Goal: Information Seeking & Learning: Learn about a topic

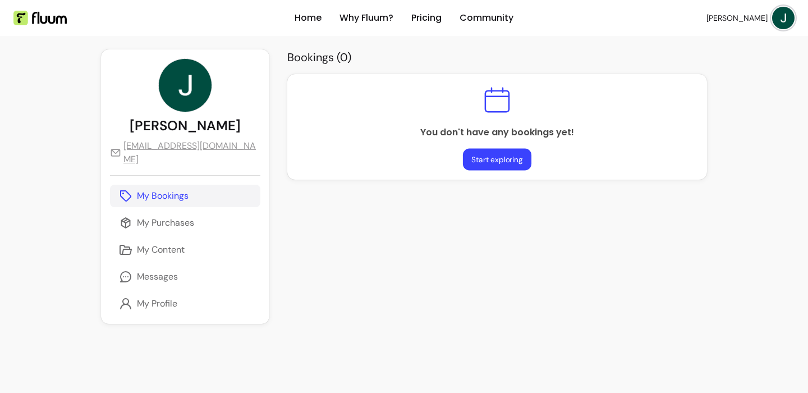
click at [502, 155] on button "Start exploring" at bounding box center [497, 160] width 68 height 22
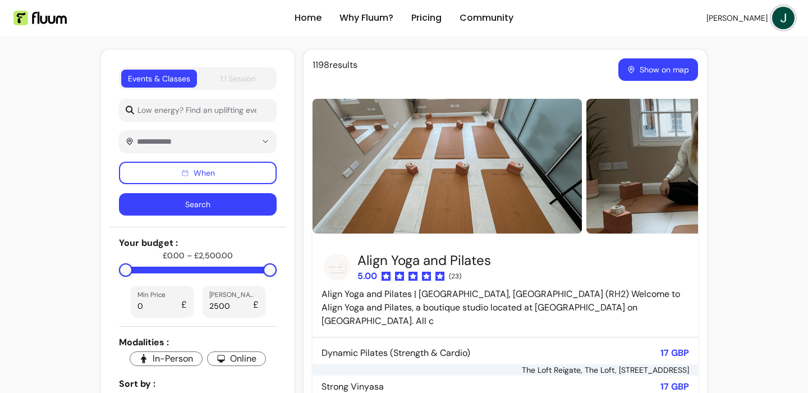
click at [241, 75] on div "1:1 Session" at bounding box center [238, 78] width 36 height 11
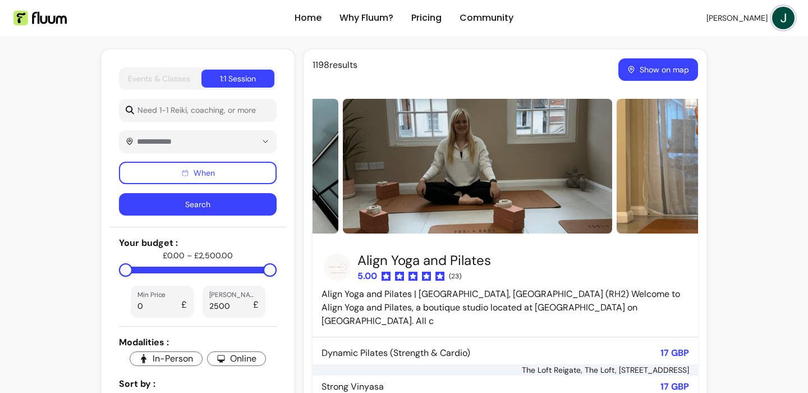
click at [140, 76] on div "Events & Classes" at bounding box center [159, 78] width 62 height 11
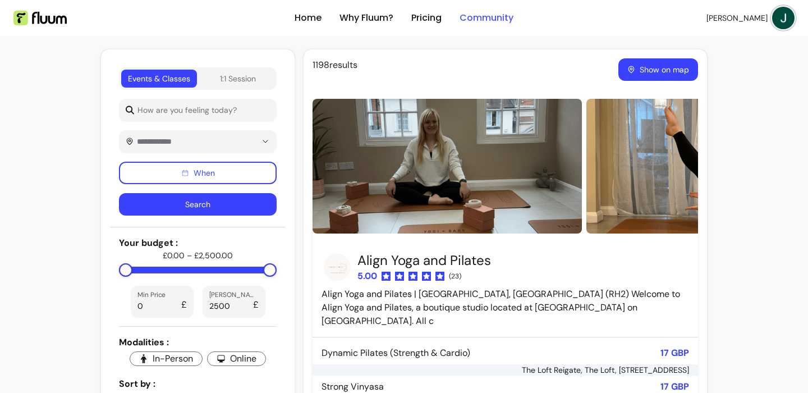
click at [504, 17] on link "Community" at bounding box center [487, 17] width 54 height 13
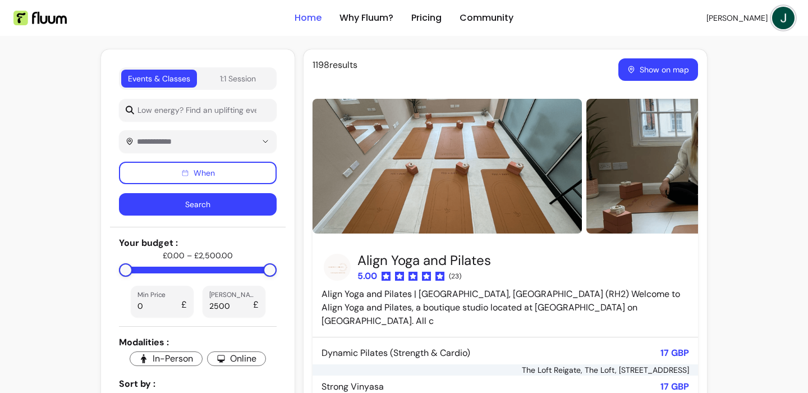
click at [306, 16] on link "Home" at bounding box center [308, 17] width 27 height 13
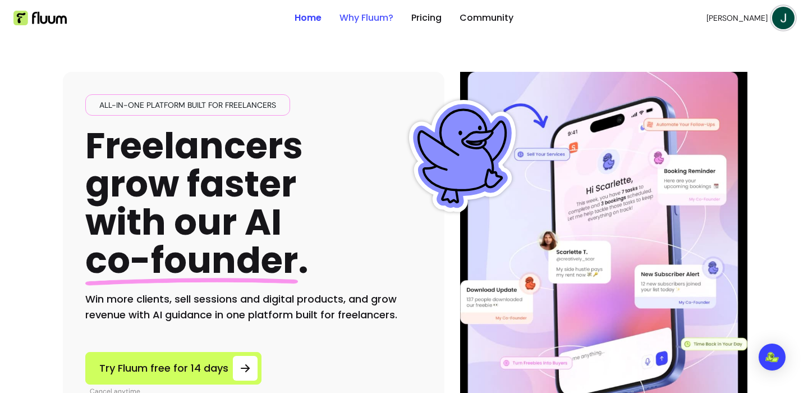
click at [366, 18] on link "Why Fluum?" at bounding box center [367, 17] width 54 height 13
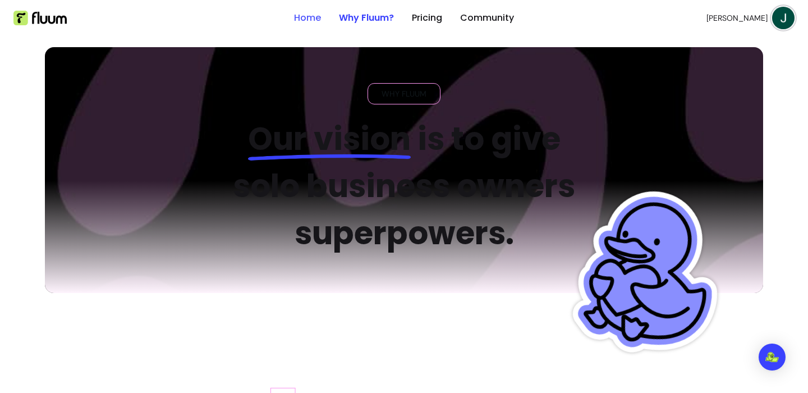
click at [295, 15] on link "Home" at bounding box center [307, 17] width 27 height 13
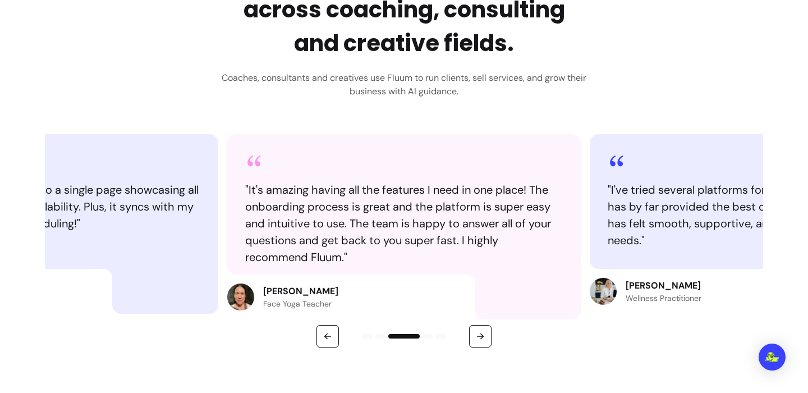
scroll to position [534, 0]
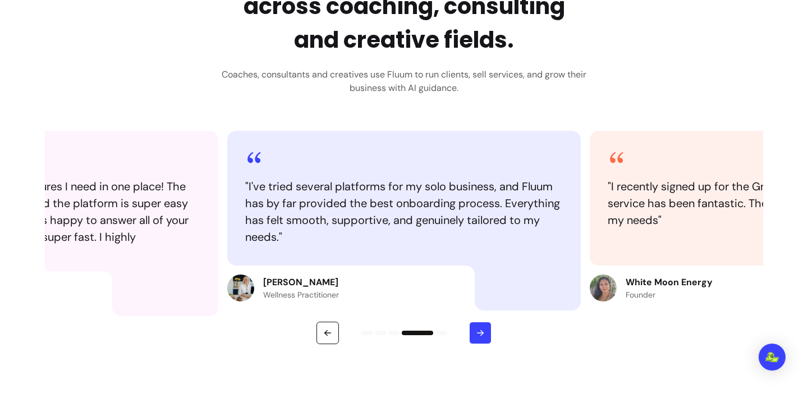
click at [479, 330] on icon "button" at bounding box center [481, 333] width 10 height 10
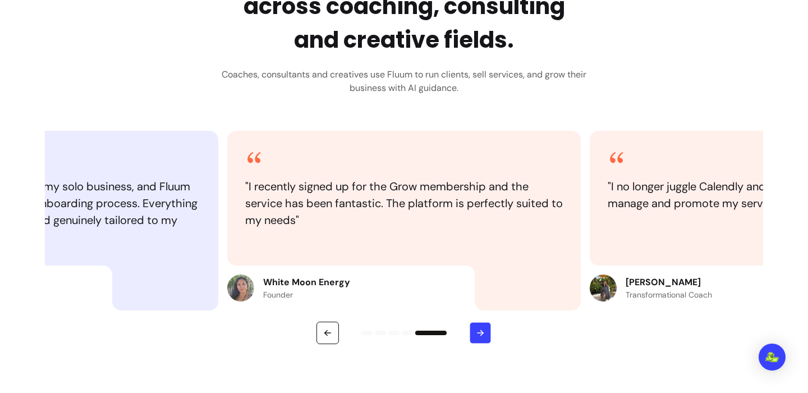
click at [479, 330] on icon "button" at bounding box center [481, 333] width 10 height 10
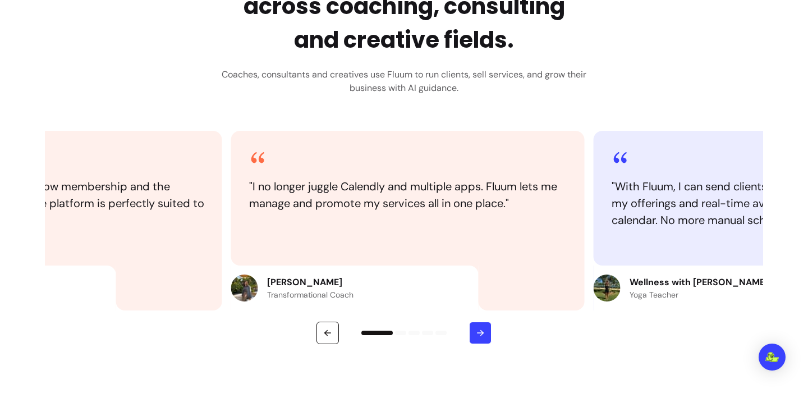
click at [479, 330] on icon "button" at bounding box center [481, 333] width 10 height 10
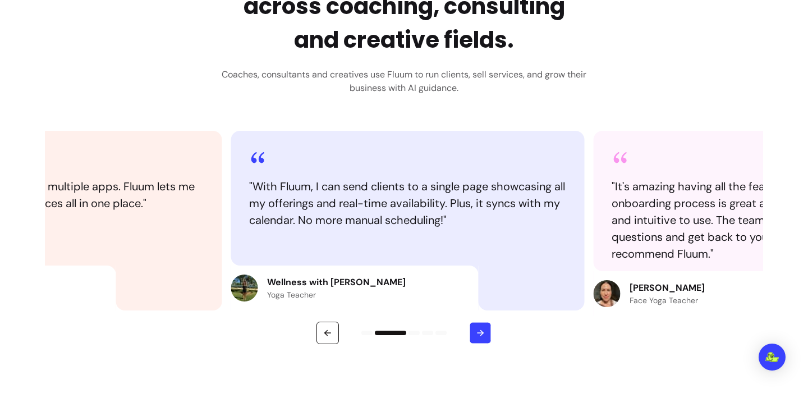
click at [479, 330] on icon "button" at bounding box center [481, 333] width 10 height 10
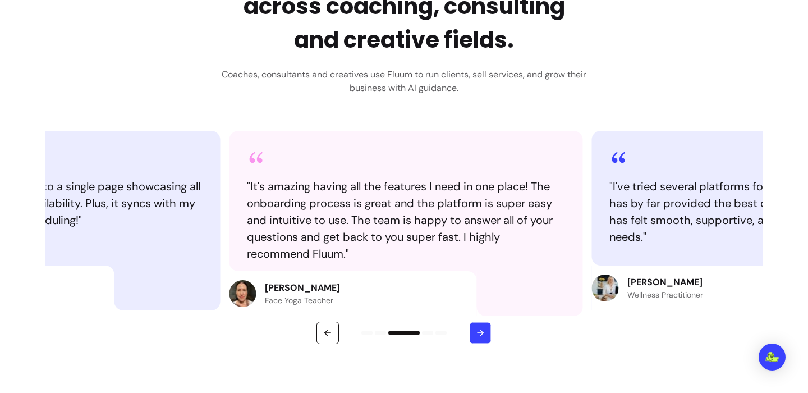
click at [479, 330] on icon "button" at bounding box center [481, 333] width 10 height 10
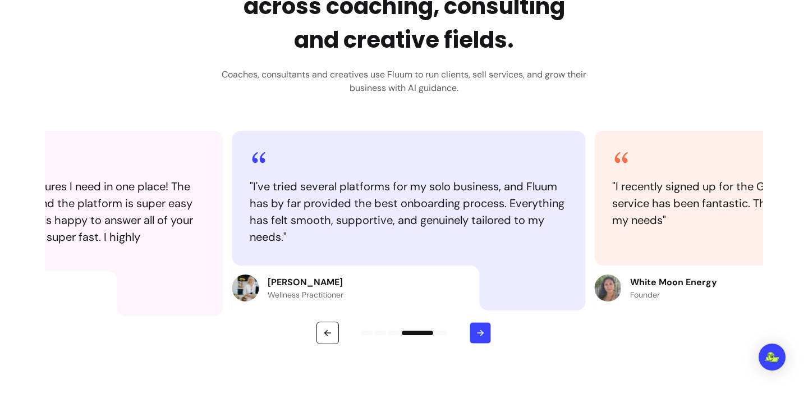
click at [479, 330] on icon "button" at bounding box center [481, 333] width 10 height 10
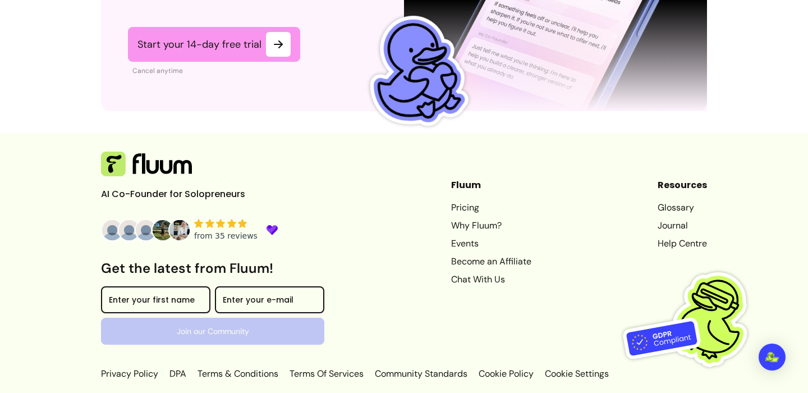
scroll to position [2914, 0]
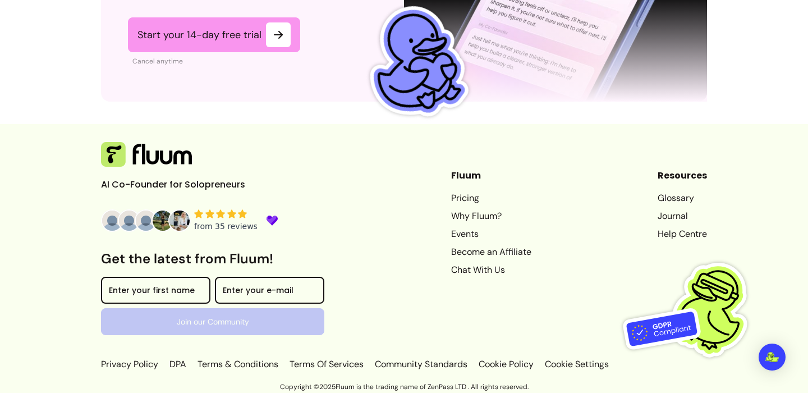
click at [472, 252] on link "Become an Affiliate" at bounding box center [491, 251] width 80 height 13
click at [455, 214] on link "Why Fluum?" at bounding box center [491, 215] width 80 height 13
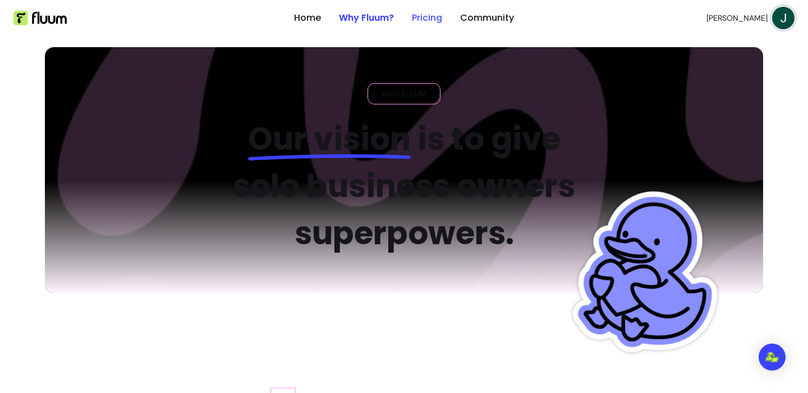
click at [426, 20] on link "Pricing" at bounding box center [427, 17] width 30 height 13
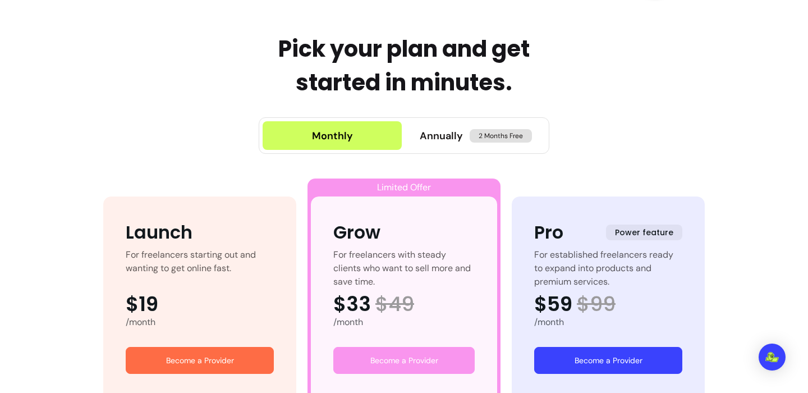
scroll to position [468, 0]
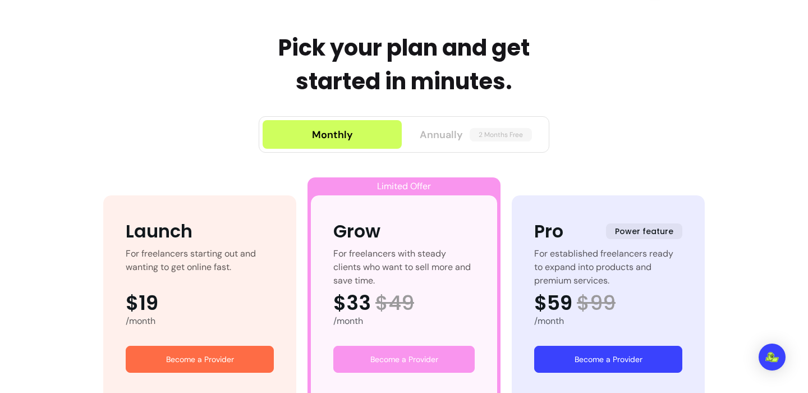
click at [426, 129] on span "Annually" at bounding box center [441, 135] width 43 height 16
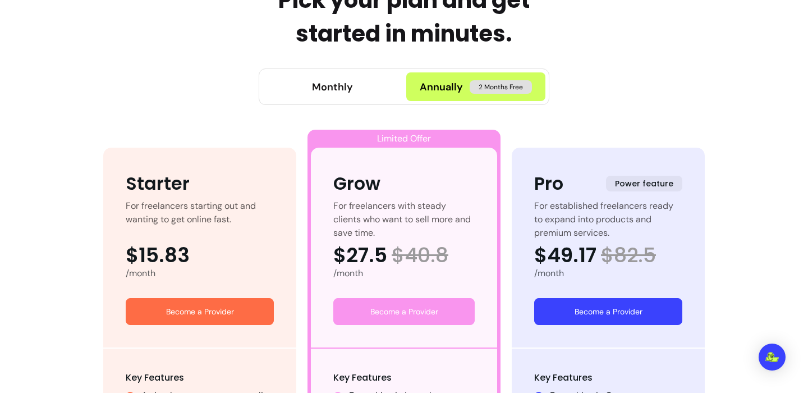
scroll to position [511, 0]
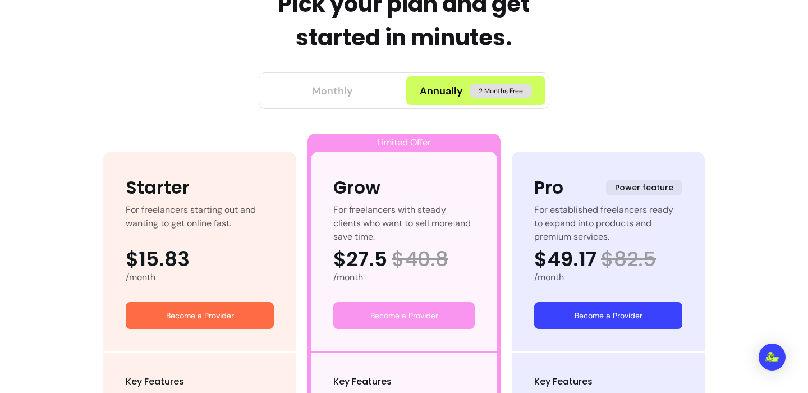
click at [342, 98] on div "Monthly" at bounding box center [332, 91] width 41 height 16
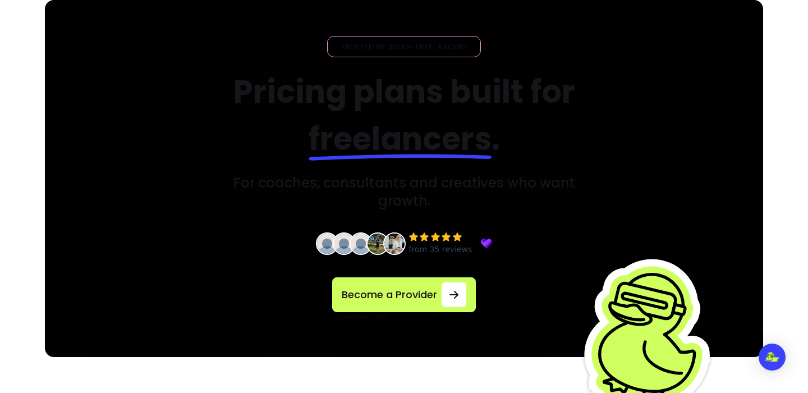
scroll to position [0, 0]
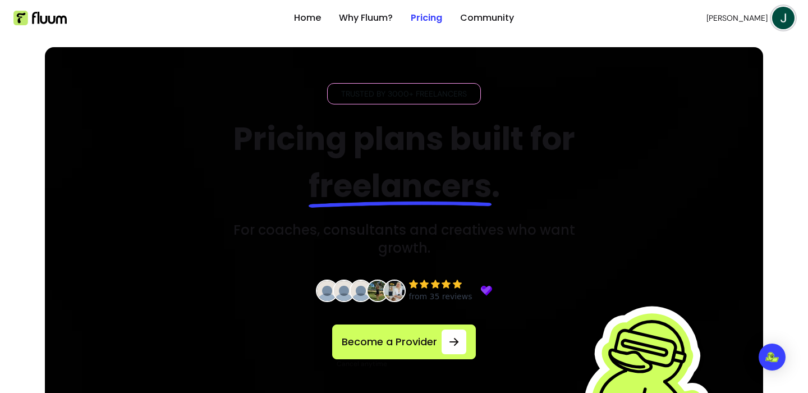
click at [779, 17] on img at bounding box center [784, 18] width 22 height 22
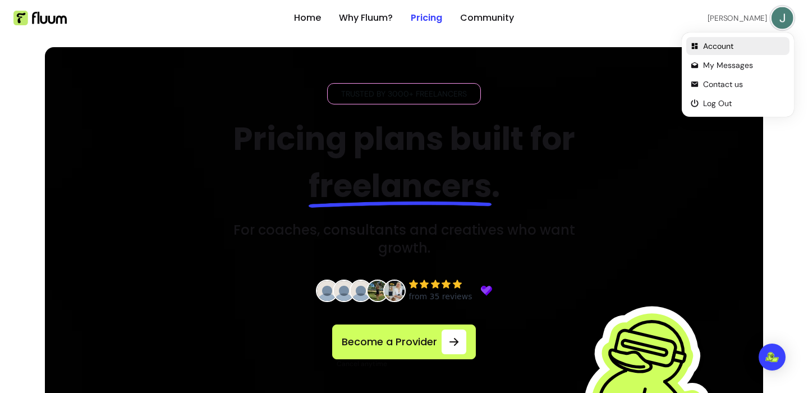
click at [717, 44] on span "Account" at bounding box center [744, 45] width 82 height 11
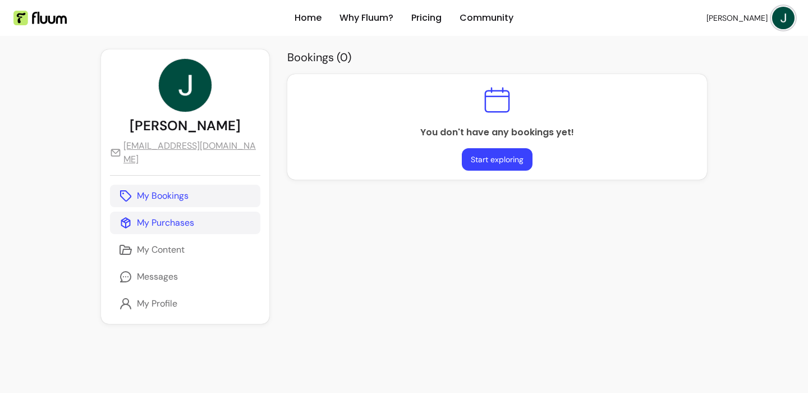
click at [176, 216] on p "My Purchases" at bounding box center [165, 222] width 57 height 13
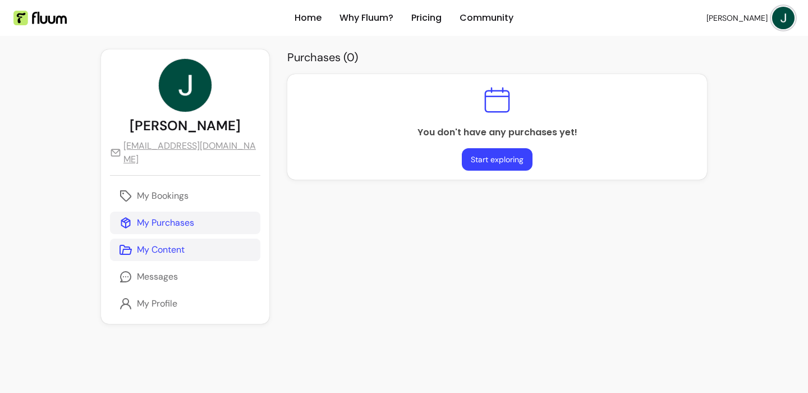
click at [166, 243] on p "My Content" at bounding box center [161, 249] width 48 height 13
click at [469, 161] on button "Start exploring" at bounding box center [497, 160] width 68 height 22
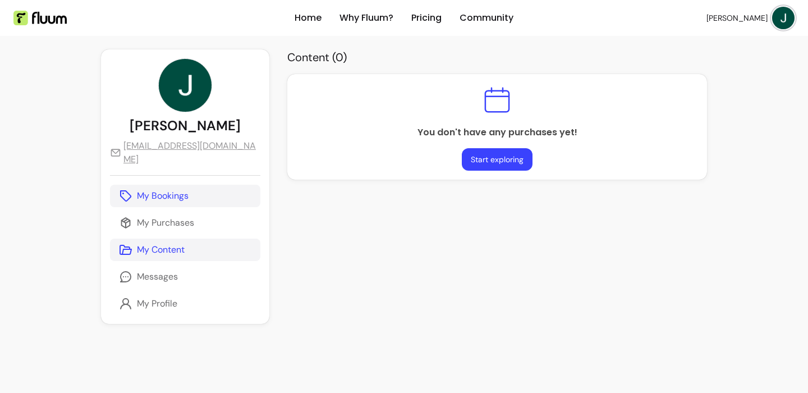
click at [140, 189] on p "My Bookings" at bounding box center [163, 195] width 52 height 13
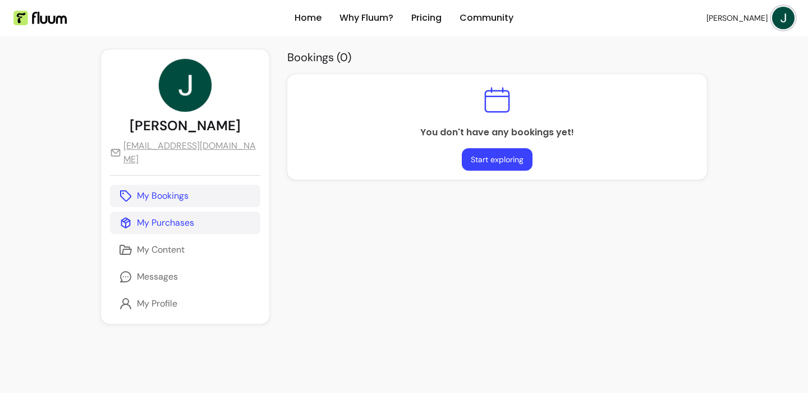
click at [196, 212] on link "My Purchases" at bounding box center [185, 223] width 150 height 22
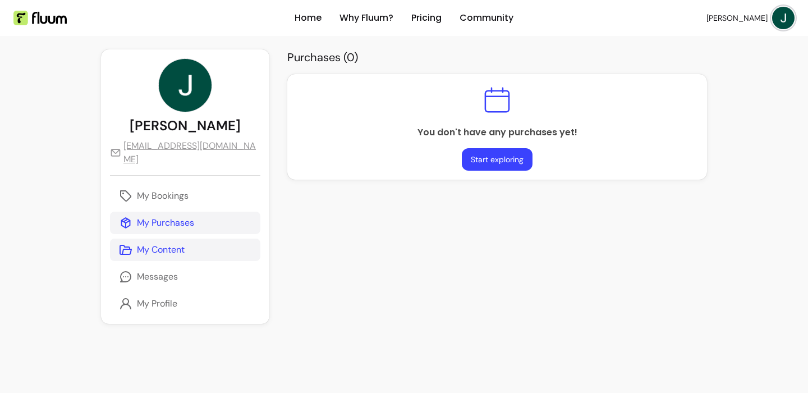
click at [191, 239] on link "My Content" at bounding box center [185, 250] width 150 height 22
click at [472, 163] on button "Start exploring" at bounding box center [497, 160] width 68 height 22
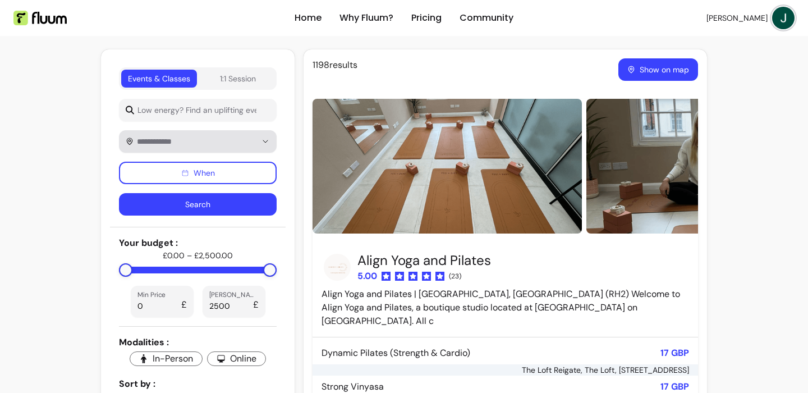
click at [178, 139] on input "text" at bounding box center [186, 141] width 105 height 11
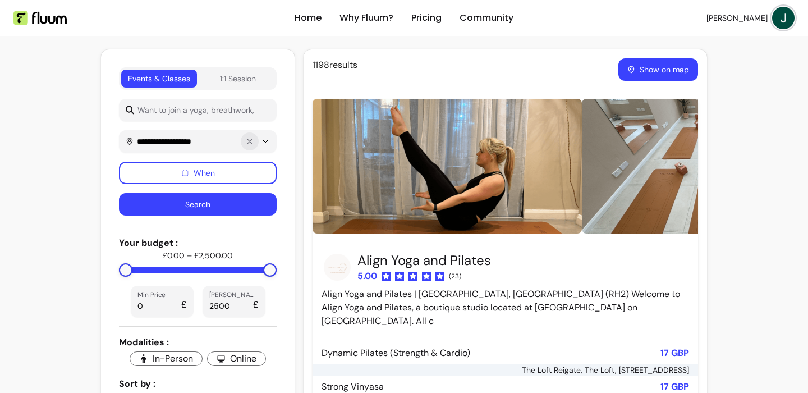
type input "**********"
click at [252, 141] on icon "Show suggestions" at bounding box center [249, 141] width 9 height 9
click at [228, 143] on input "text" at bounding box center [186, 141] width 105 height 11
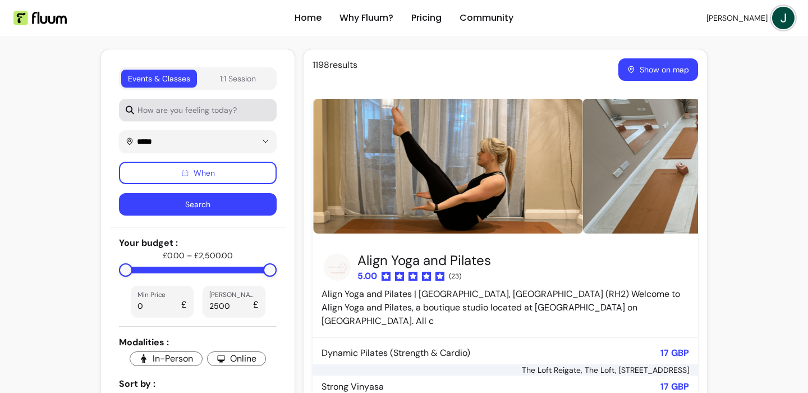
type input "*****"
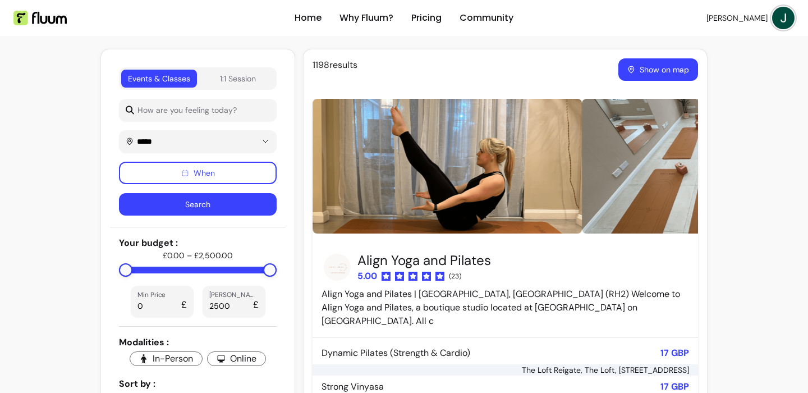
click at [184, 110] on input "How are you feeling today?" at bounding box center [202, 109] width 136 height 11
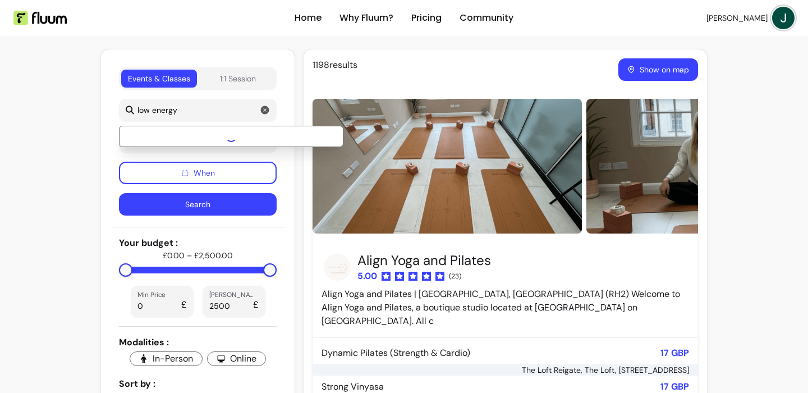
type input "low energy"
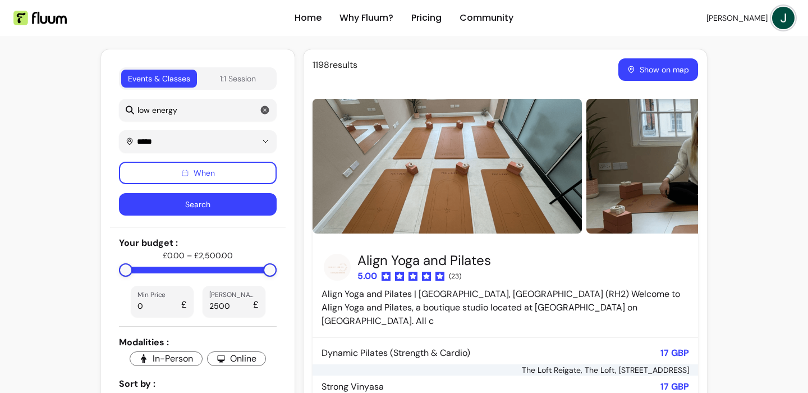
click at [190, 108] on input "low energy" at bounding box center [202, 109] width 136 height 11
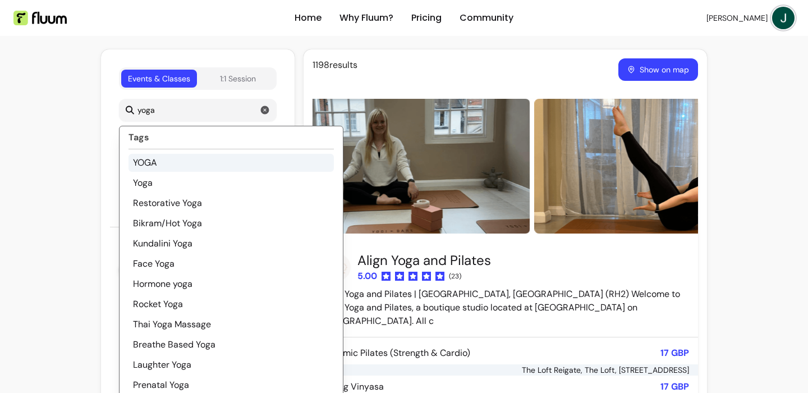
click at [177, 163] on li "YOGA" at bounding box center [231, 163] width 205 height 18
type input "YOGA"
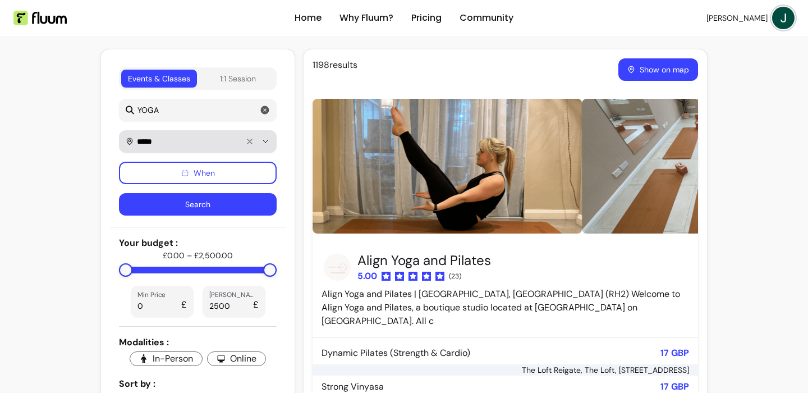
click at [172, 149] on div "*****" at bounding box center [198, 141] width 144 height 22
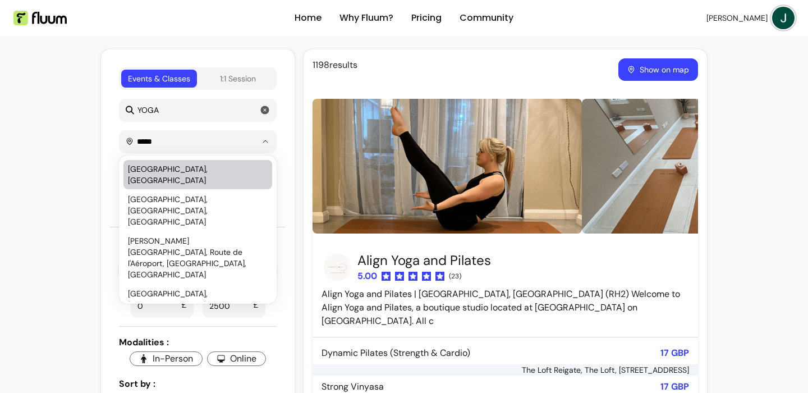
click at [182, 171] on div "[GEOGRAPHIC_DATA], [GEOGRAPHIC_DATA]" at bounding box center [192, 174] width 129 height 22
type input "**********"
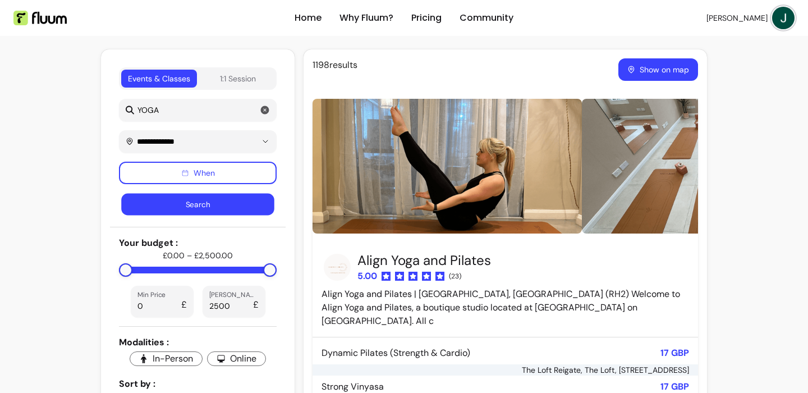
click at [176, 203] on button "Search" at bounding box center [197, 205] width 153 height 22
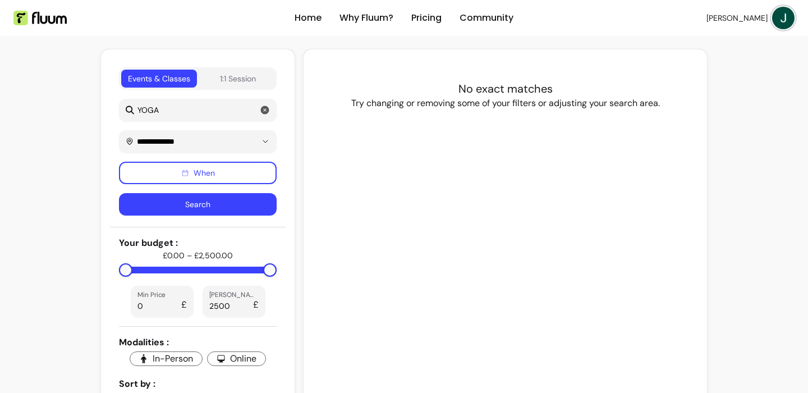
click at [47, 22] on img at bounding box center [39, 18] width 53 height 15
